Goal: Task Accomplishment & Management: Complete application form

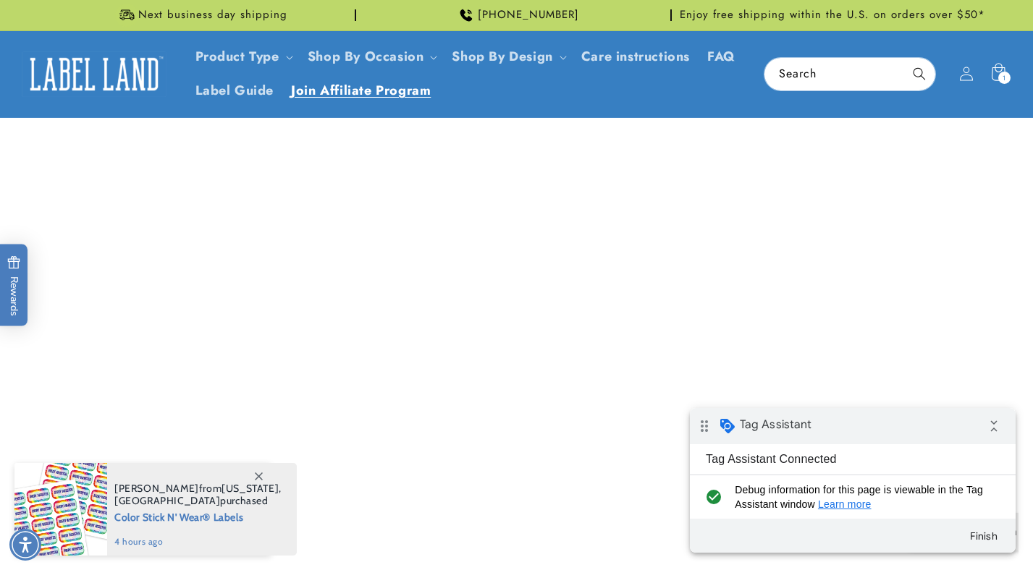
click at [268, 472] on span at bounding box center [258, 476] width 26 height 26
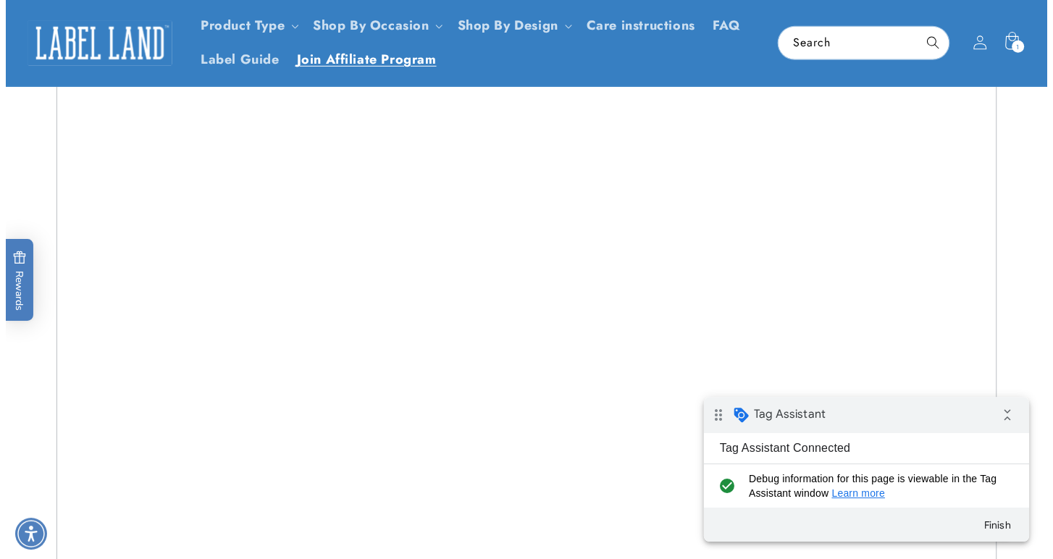
scroll to position [11, 0]
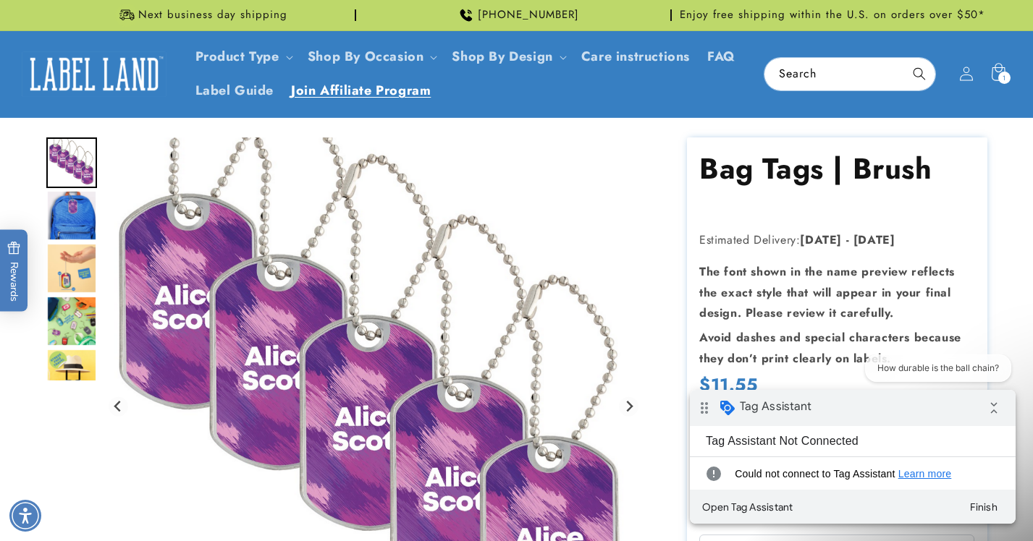
click at [394, 97] on span "Join Affiliate Program" at bounding box center [361, 91] width 140 height 17
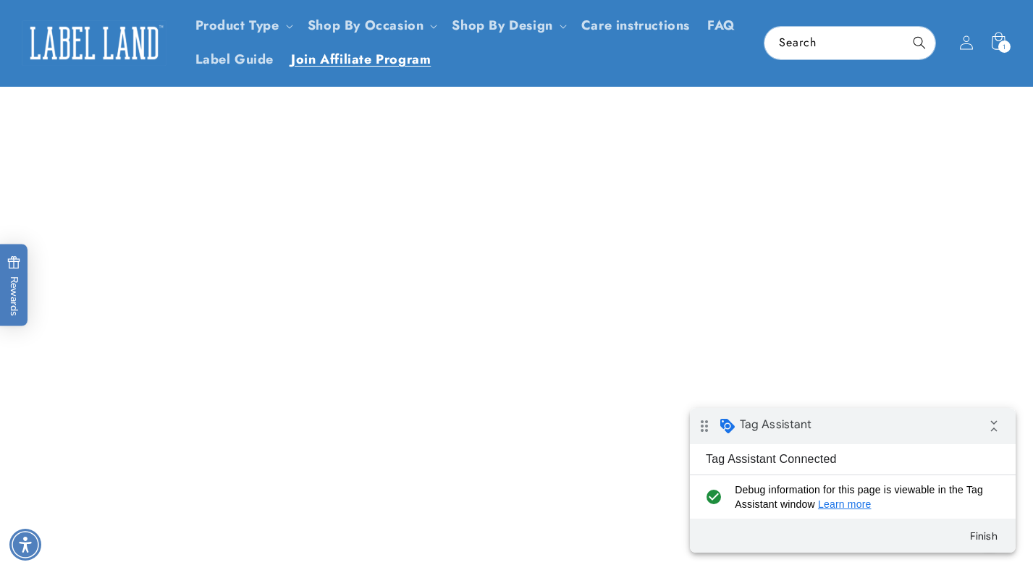
scroll to position [1299, 0]
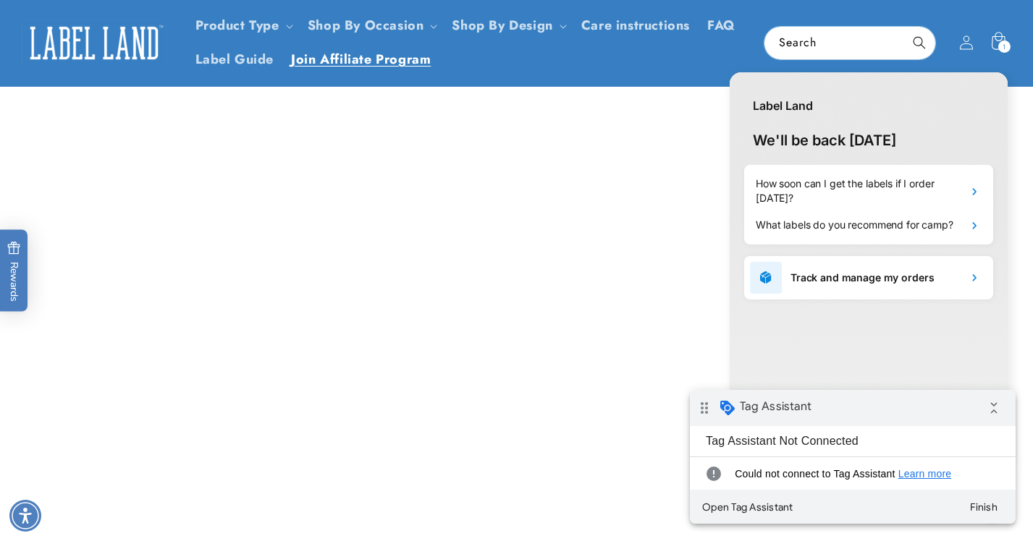
scroll to position [1167, 0]
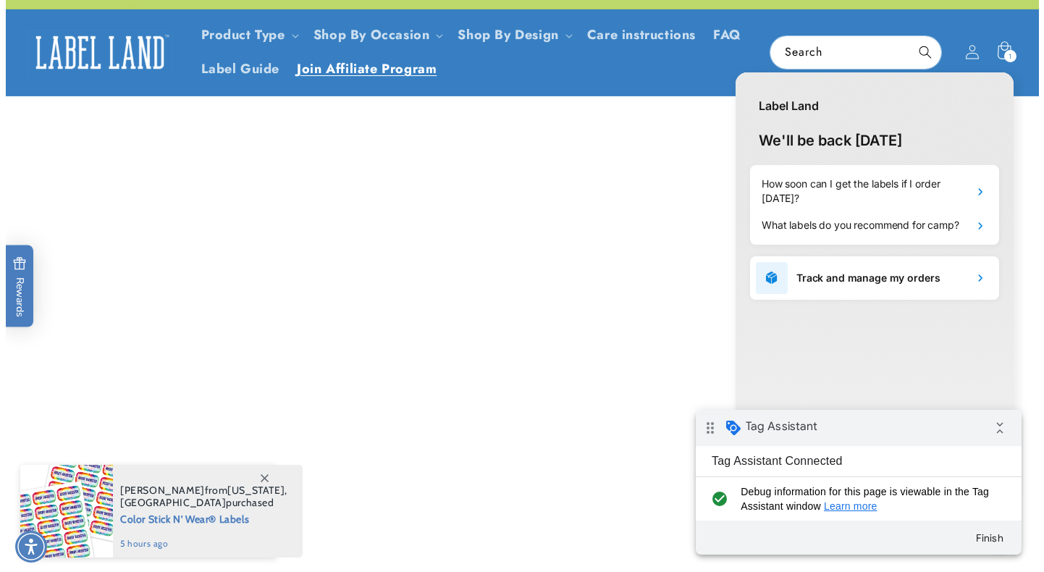
scroll to position [1299, 0]
